Goal: Information Seeking & Learning: Check status

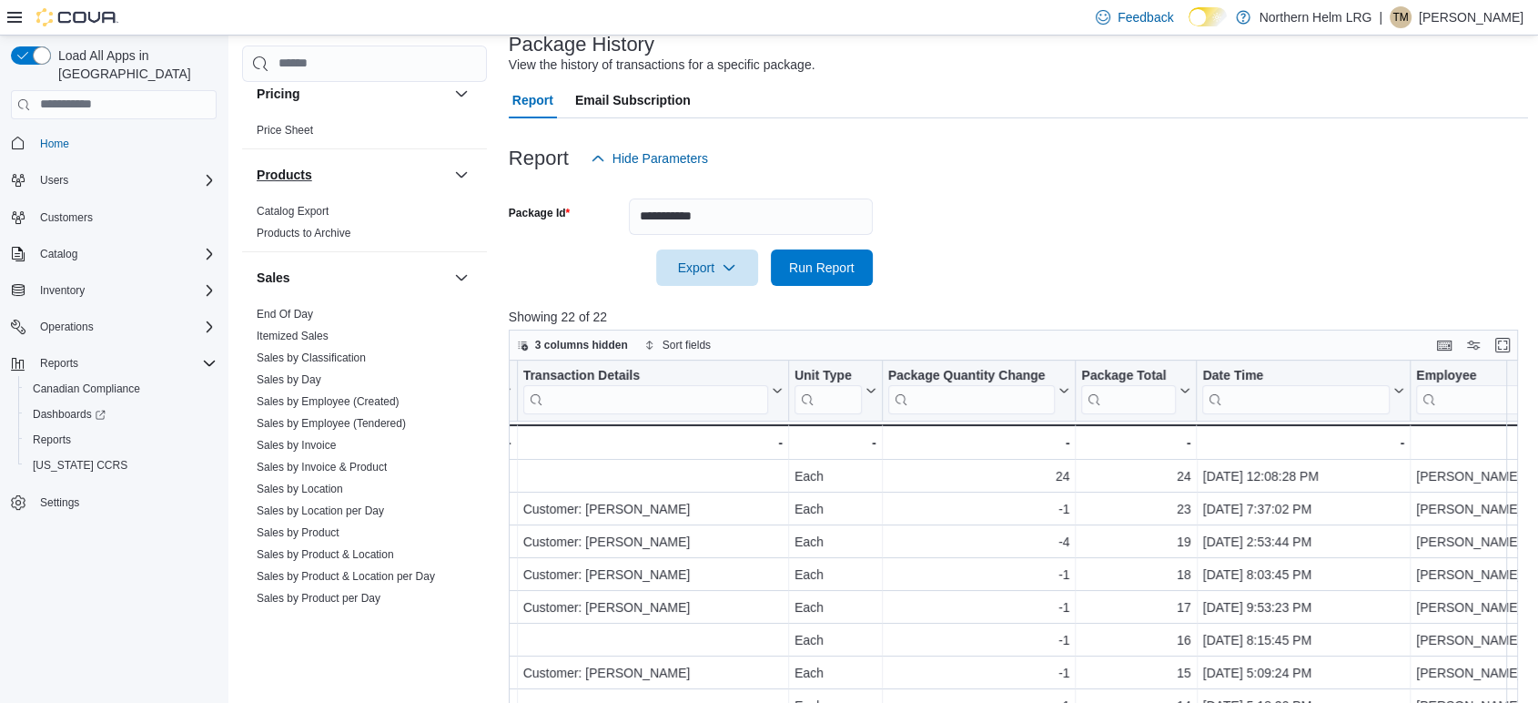
scroll to position [1112, 0]
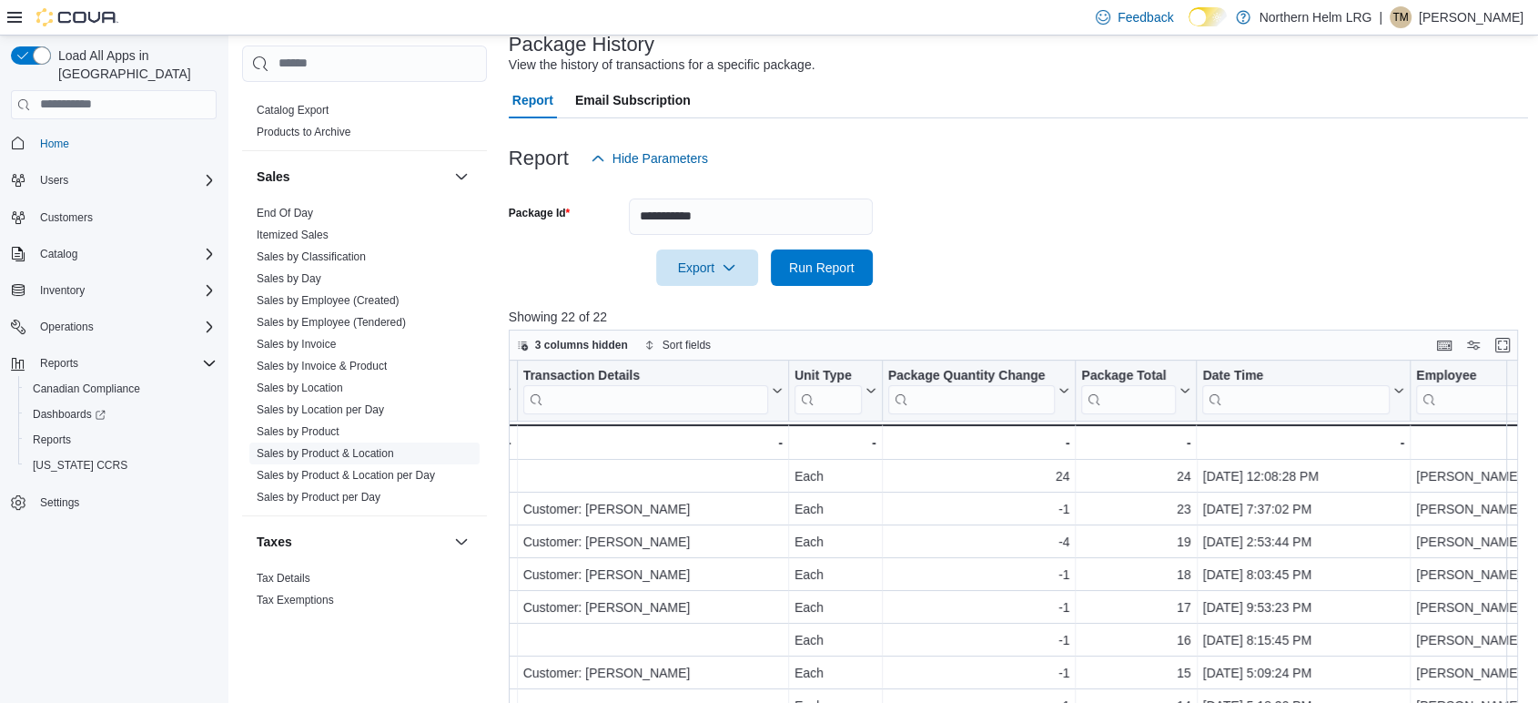
click at [301, 447] on link "Sales by Product & Location" at bounding box center [325, 453] width 137 height 13
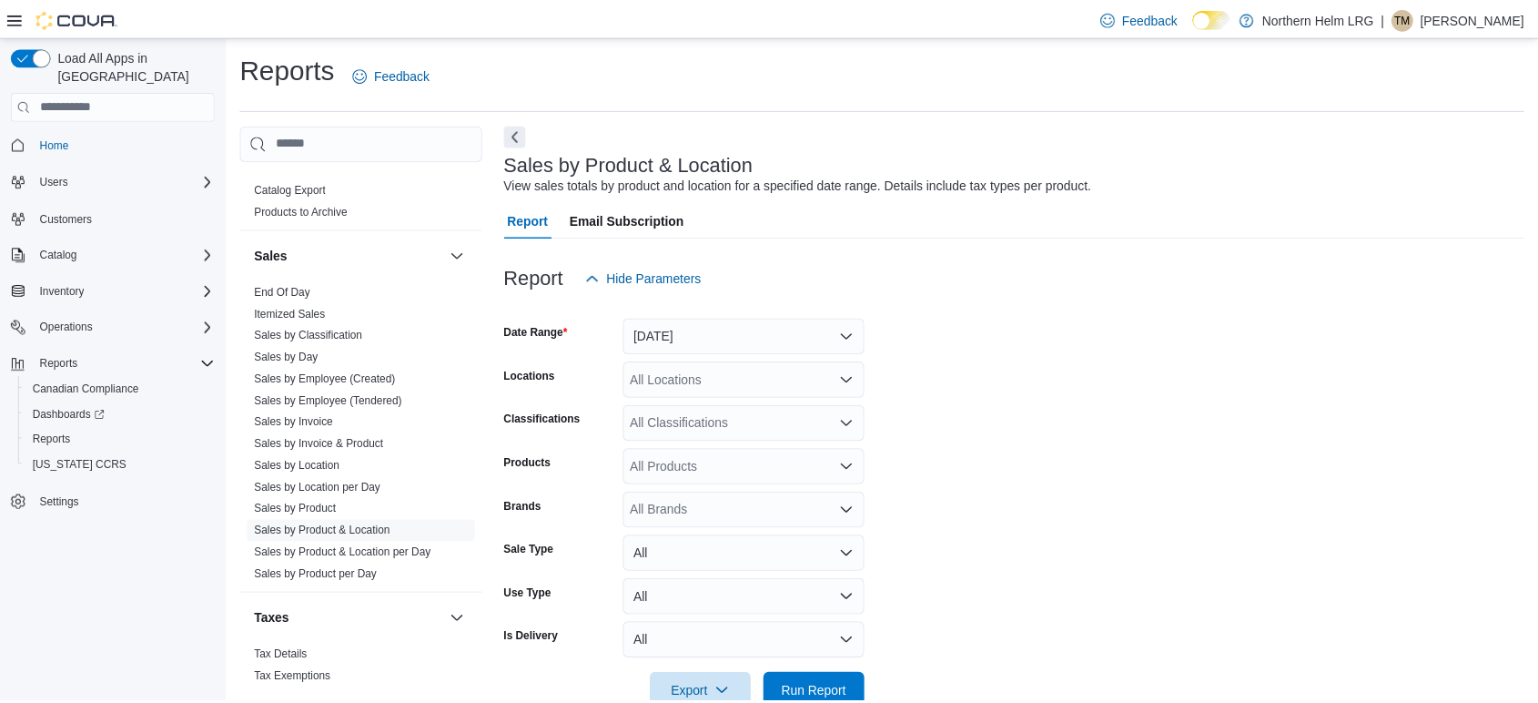
scroll to position [42, 0]
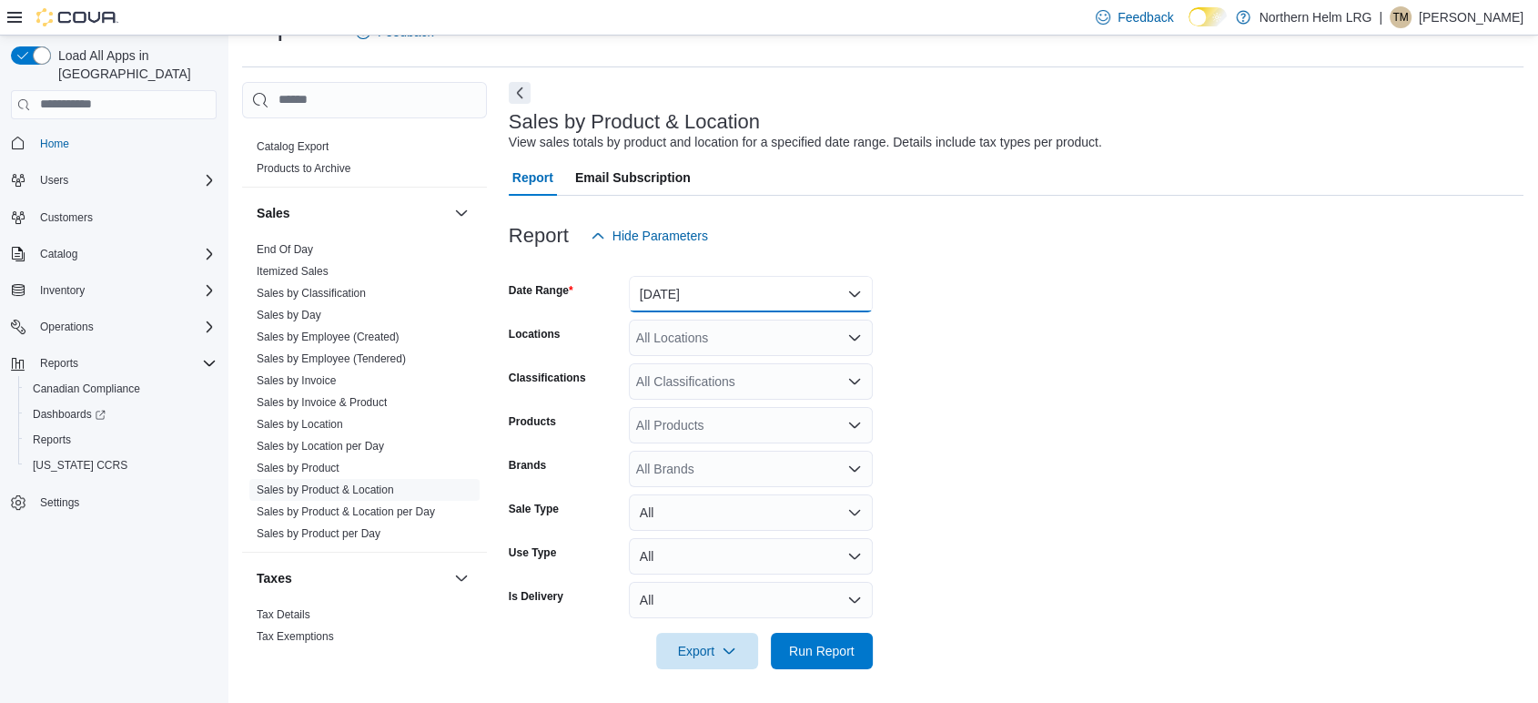
click at [763, 287] on button "[DATE]" at bounding box center [751, 294] width 244 height 36
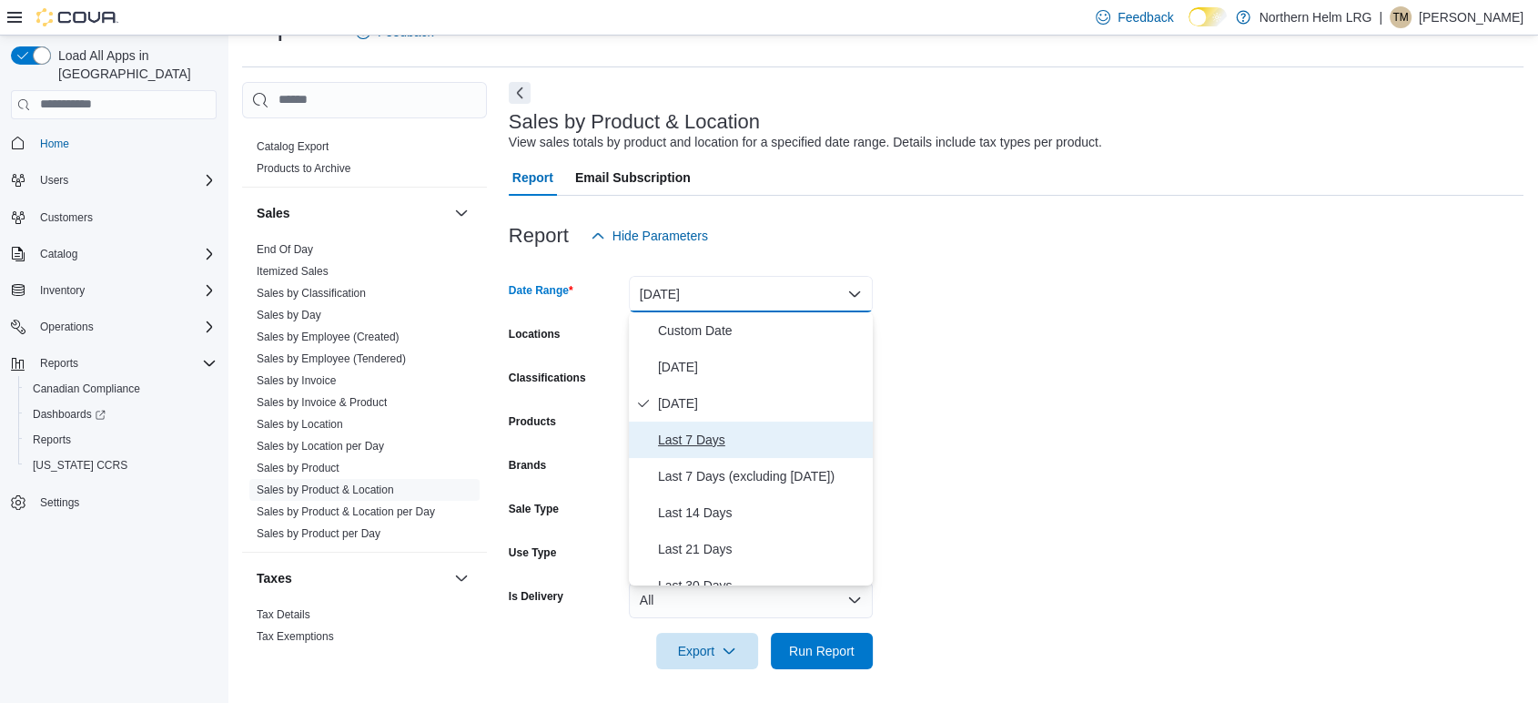
click at [732, 445] on span "Last 7 Days" at bounding box center [761, 440] width 207 height 22
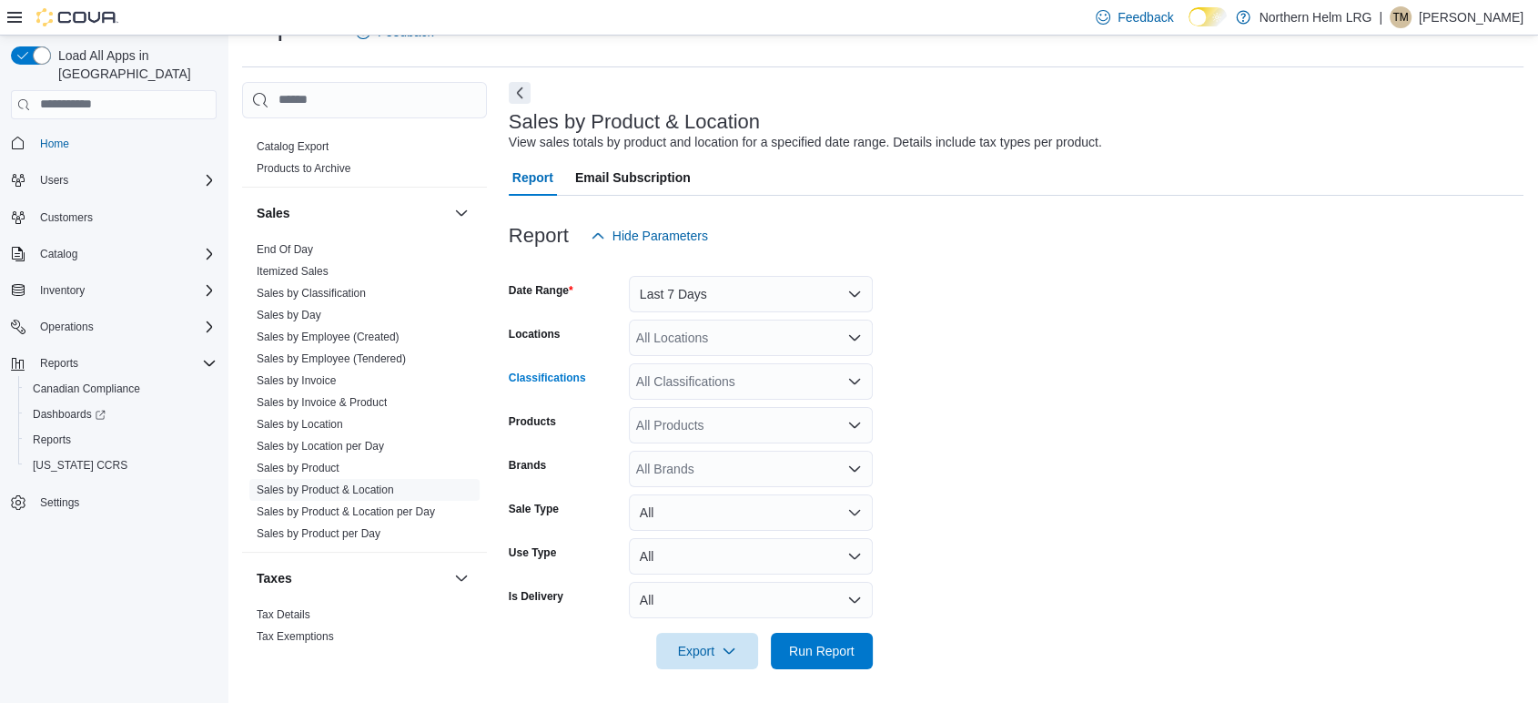
click at [745, 381] on div "All Classifications" at bounding box center [751, 381] width 244 height 36
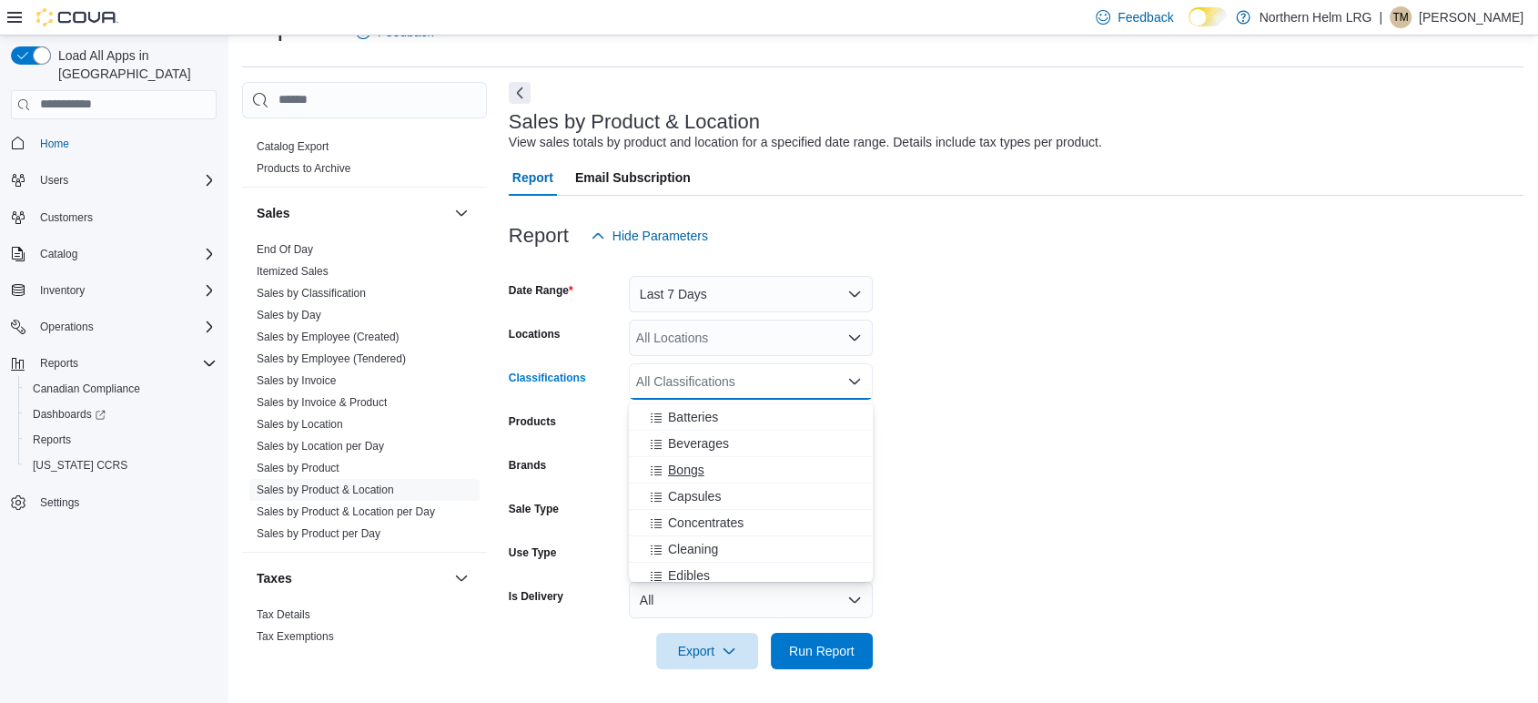
scroll to position [202, 0]
click at [708, 491] on div "Flower" at bounding box center [751, 500] width 222 height 18
click at [982, 427] on form "Date Range Last 7 Days Locations All Locations Classifications Flower Combo box…" at bounding box center [1016, 461] width 1015 height 415
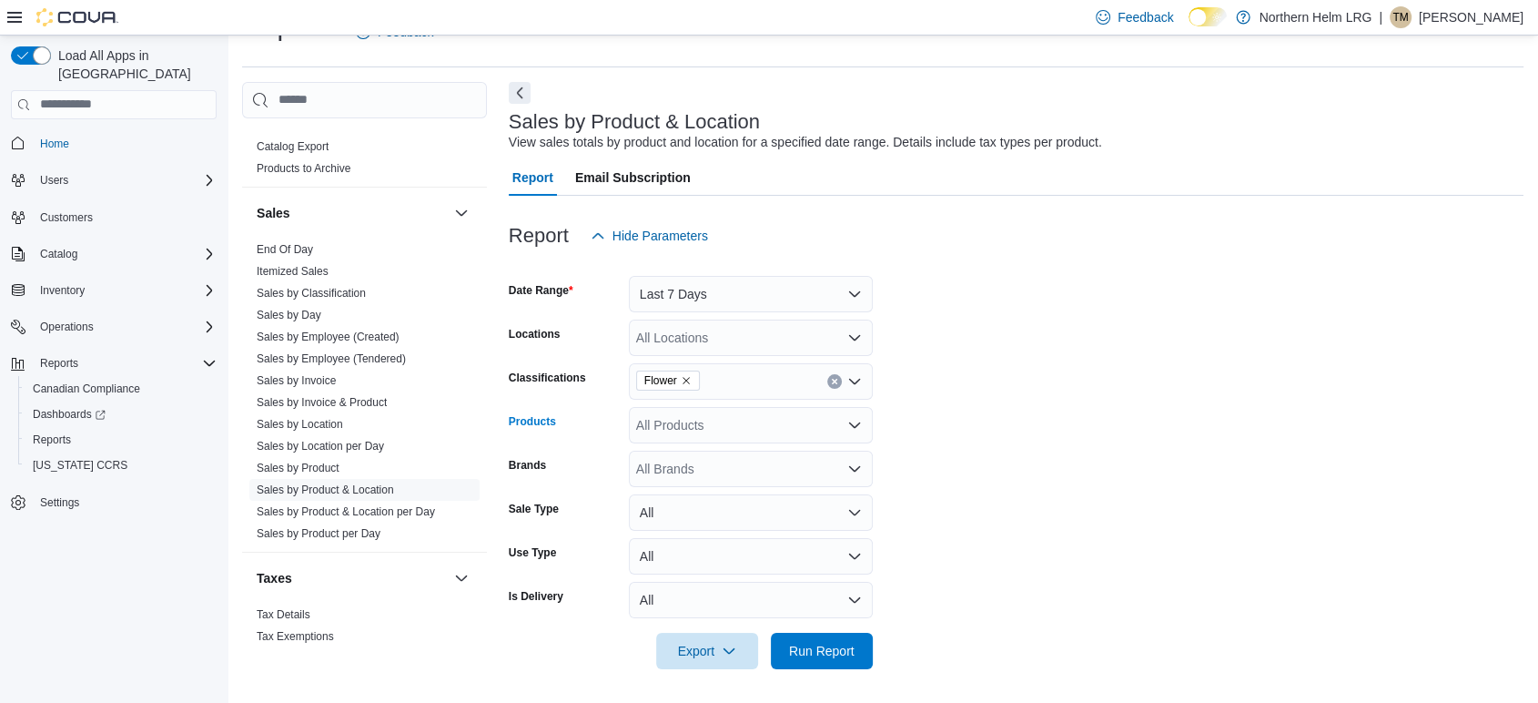
click at [699, 435] on div "All Products" at bounding box center [751, 425] width 244 height 36
click at [1049, 430] on form "Date Range Last 7 Days Locations All Locations Classifications Flower Products …" at bounding box center [1016, 461] width 1015 height 415
click at [691, 426] on div "***" at bounding box center [751, 425] width 244 height 36
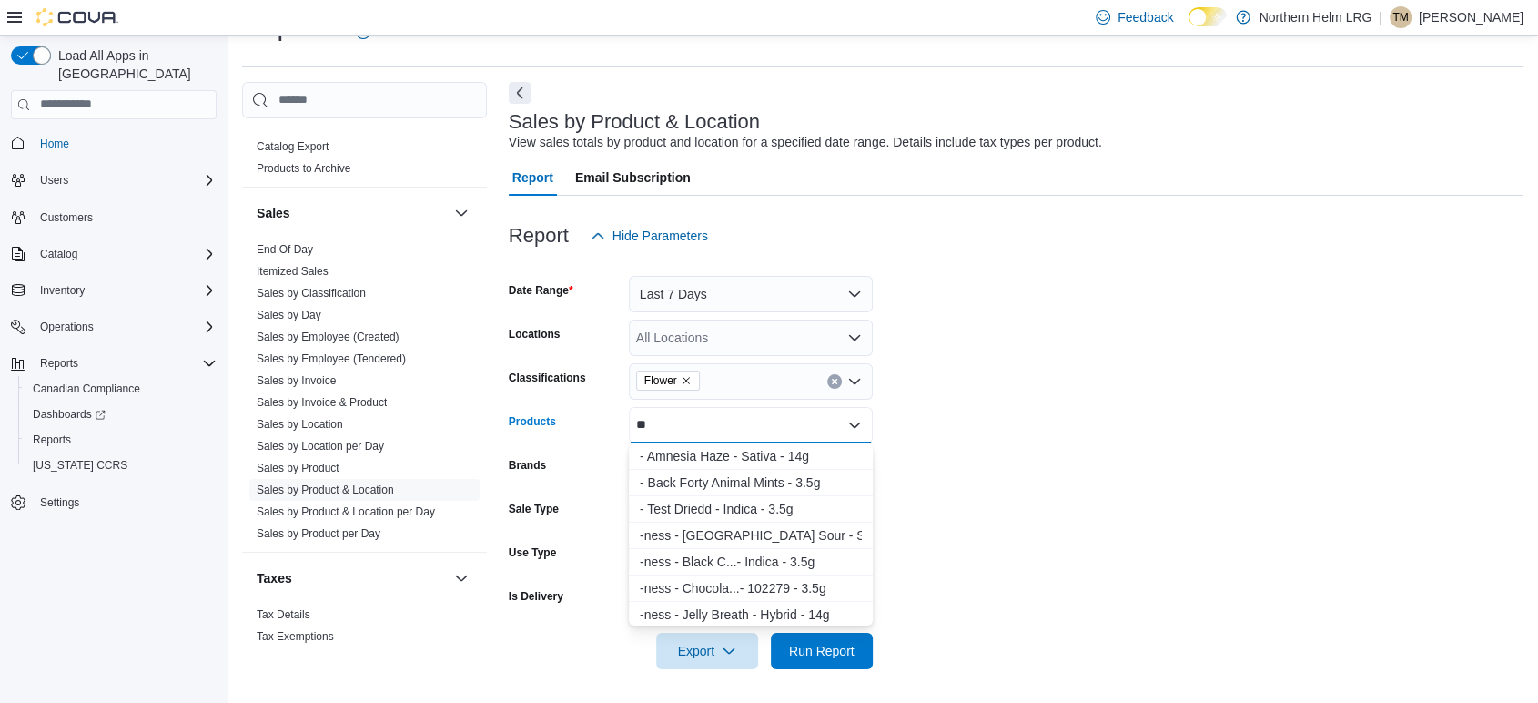
type input "*"
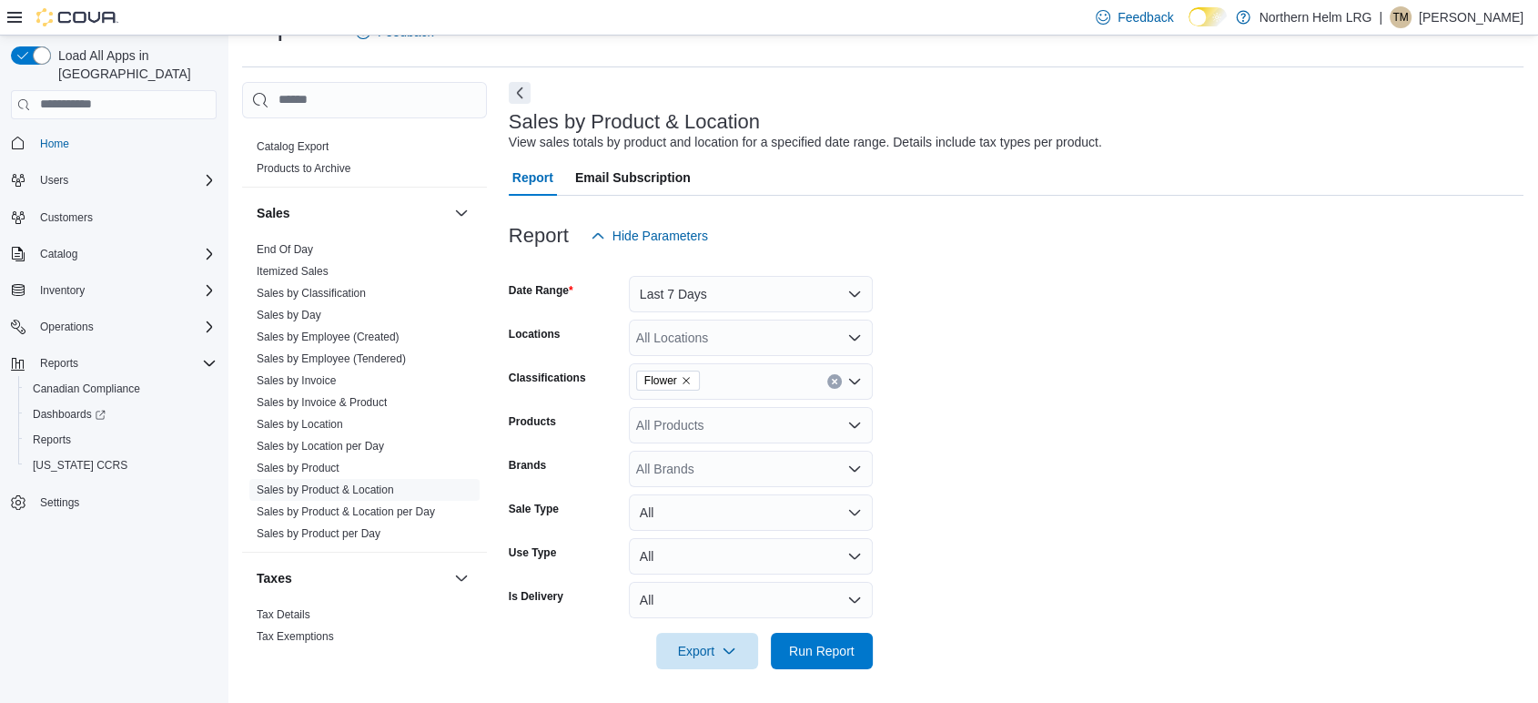
click at [1080, 428] on form "Date Range Last 7 Days Locations All Locations Classifications Flower Products …" at bounding box center [1016, 461] width 1015 height 415
click at [318, 473] on span "Sales by Product" at bounding box center [364, 468] width 230 height 22
click at [318, 464] on link "Sales by Product" at bounding box center [298, 467] width 83 height 13
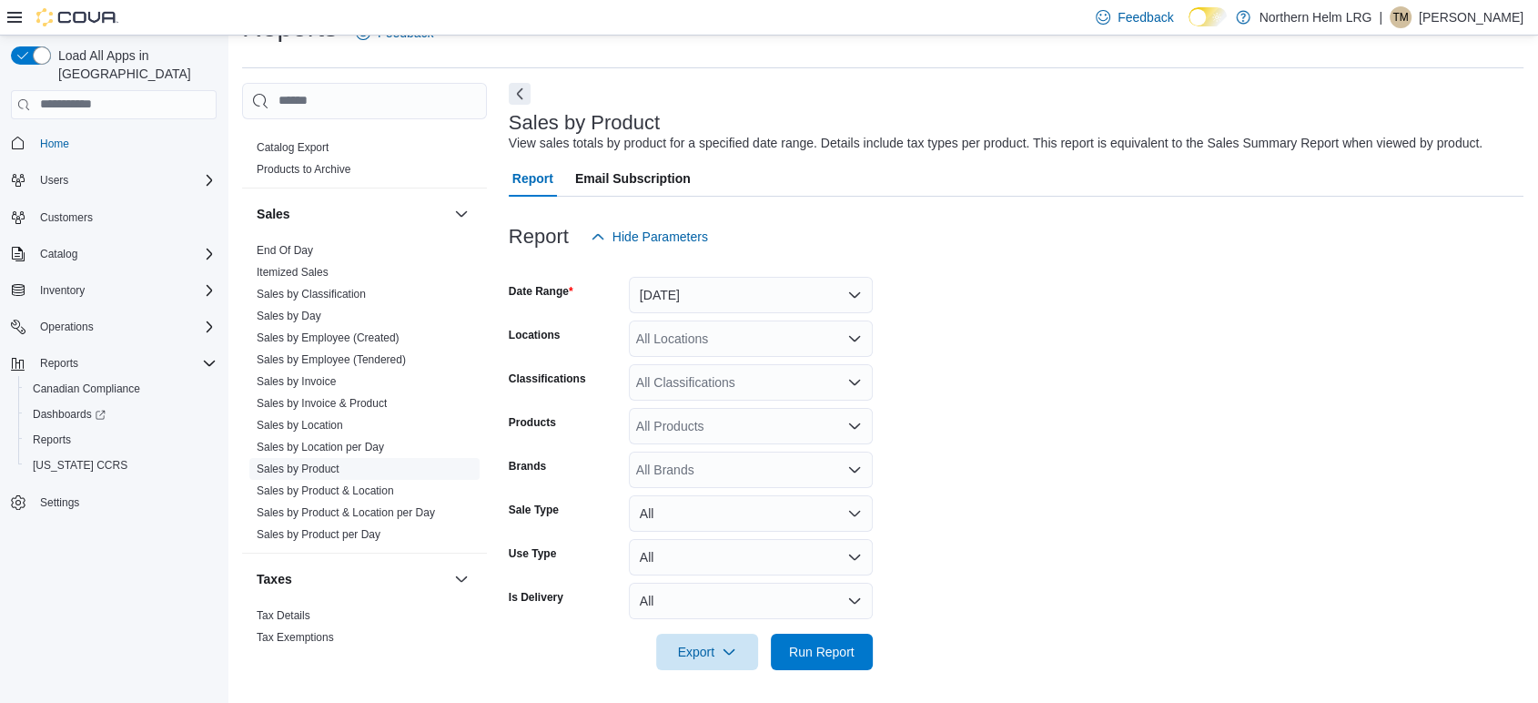
scroll to position [42, 0]
click at [672, 382] on div "All Classifications" at bounding box center [751, 381] width 244 height 36
click at [1261, 413] on form "Date Range [DATE] Locations All Locations Classifications All Classifications P…" at bounding box center [1016, 461] width 1015 height 415
click at [312, 289] on link "Sales by Classification" at bounding box center [311, 293] width 109 height 13
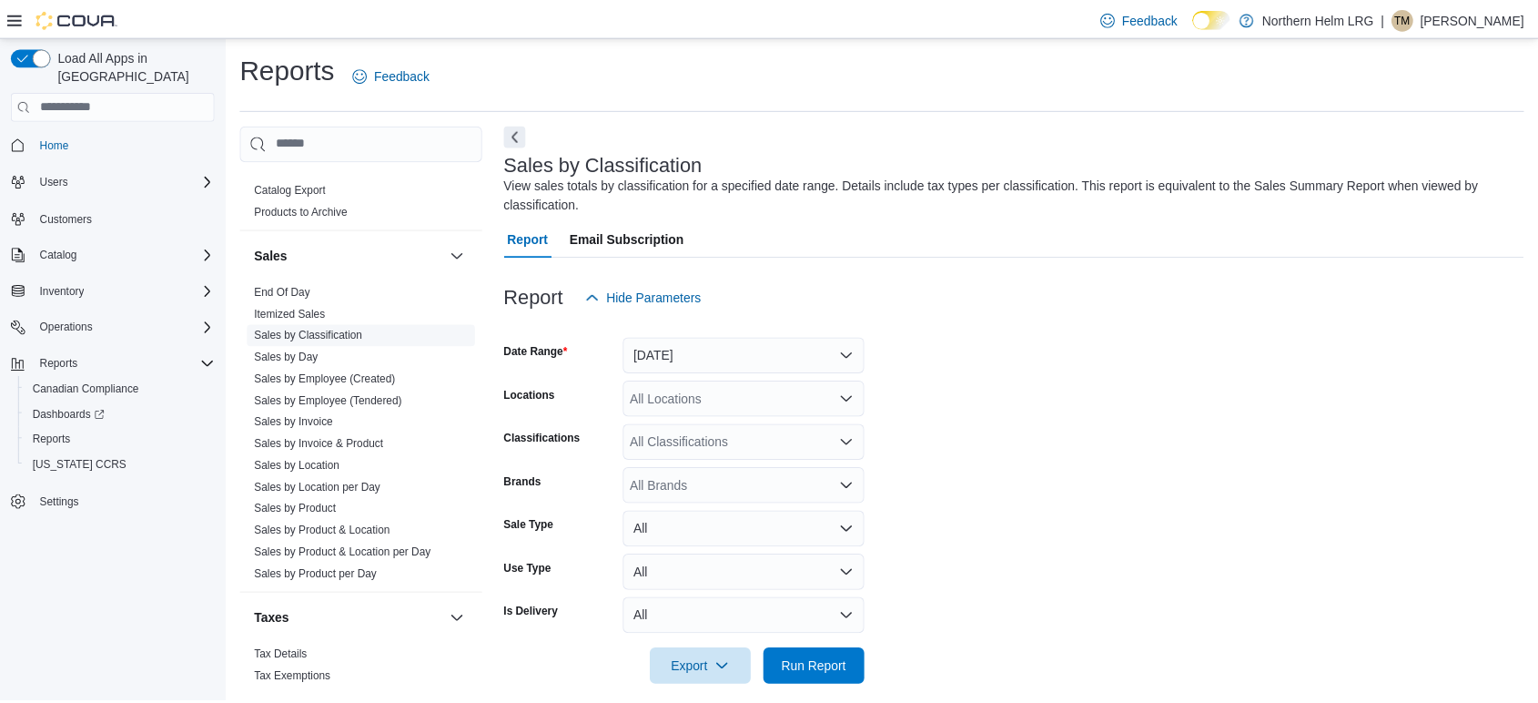
scroll to position [19, 0]
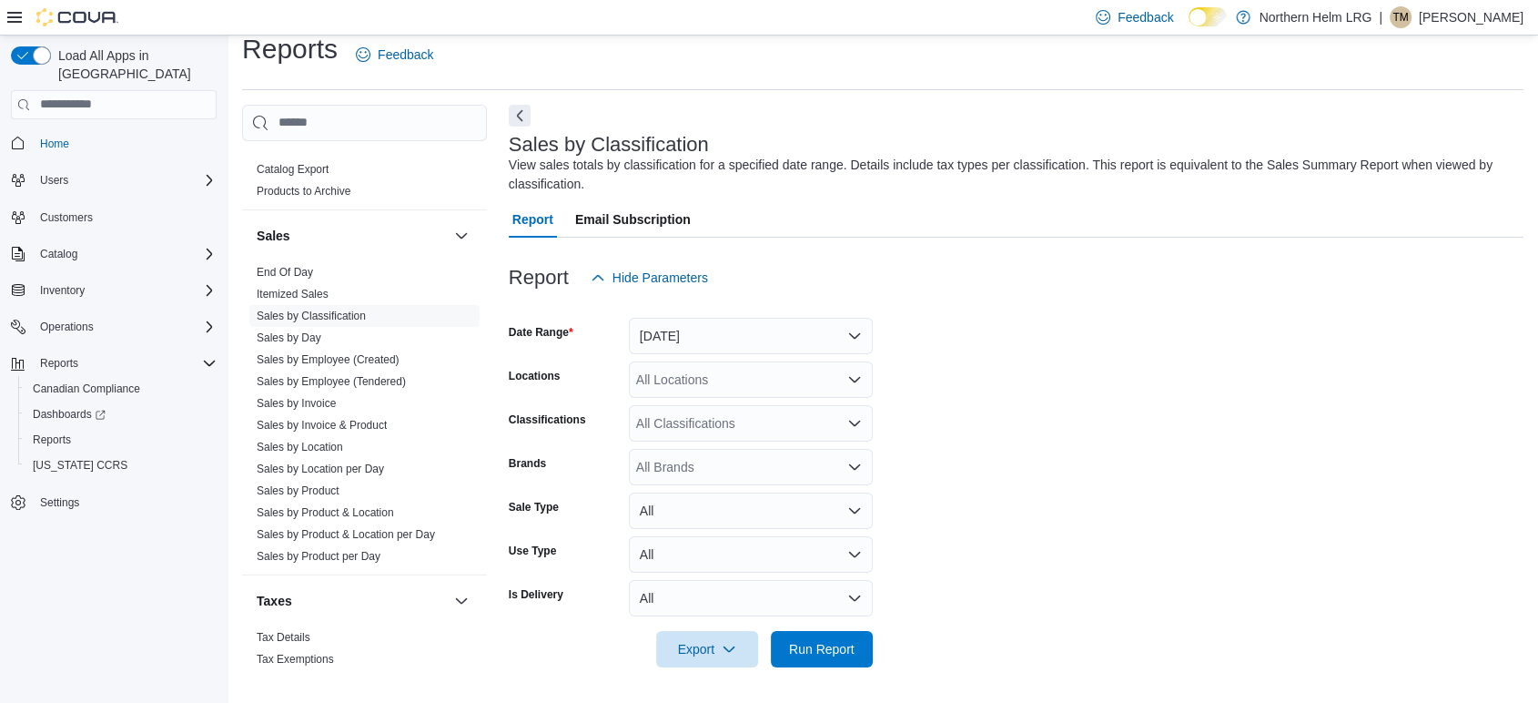
click at [638, 428] on div "All Classifications" at bounding box center [751, 423] width 244 height 36
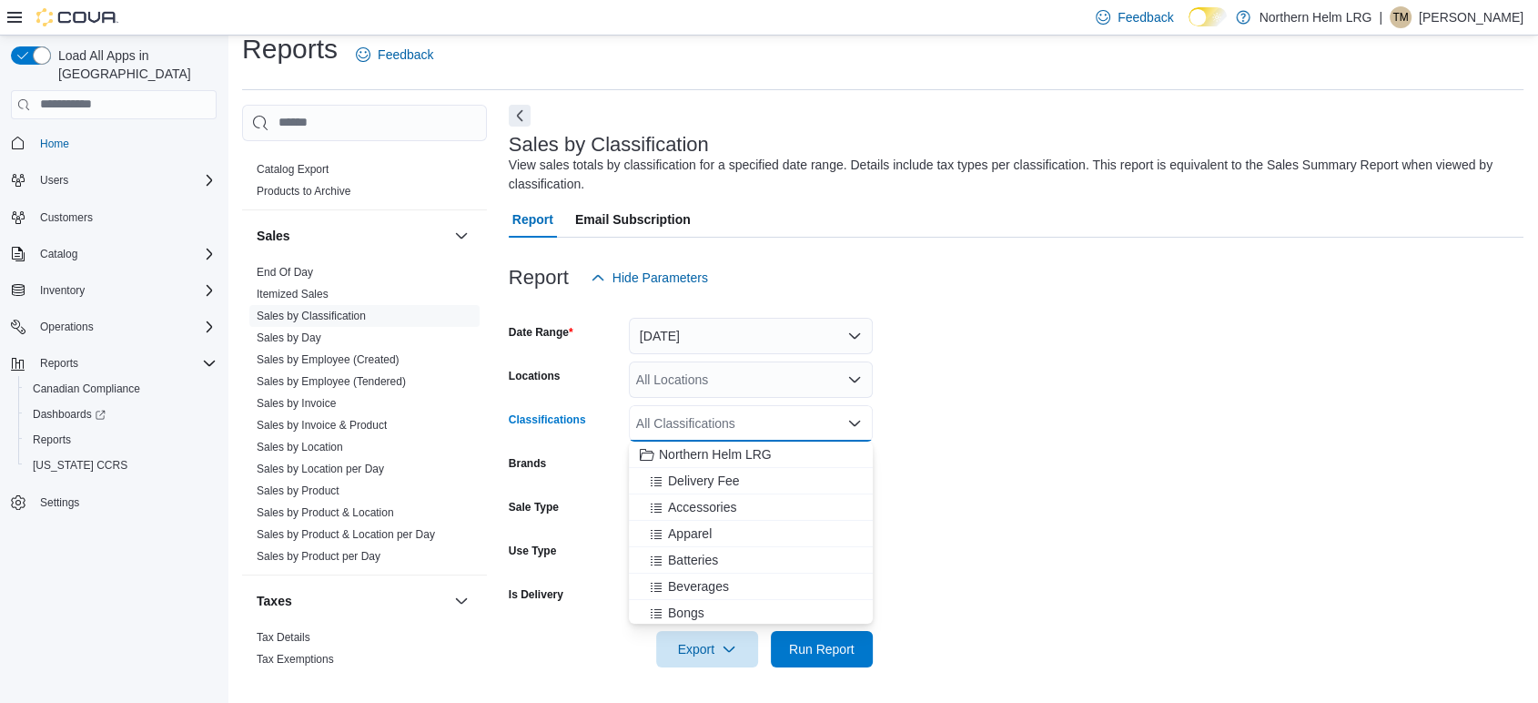
click at [569, 407] on div "Classifications" at bounding box center [565, 423] width 113 height 36
